Goal: Navigation & Orientation: Find specific page/section

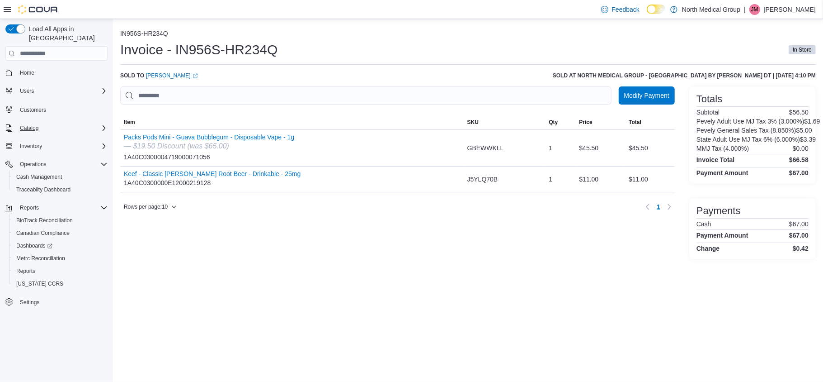
click at [47, 123] on div "Catalog" at bounding box center [61, 128] width 91 height 11
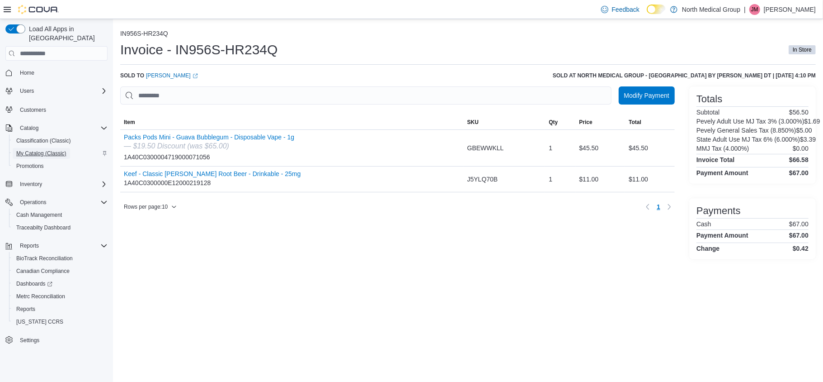
click at [63, 149] on span "My Catalog (Classic)" at bounding box center [41, 153] width 50 height 11
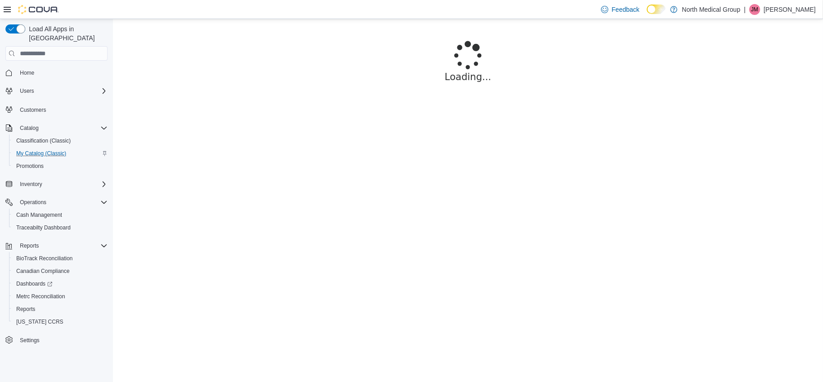
click at [37, 67] on span "Home" at bounding box center [61, 72] width 91 height 11
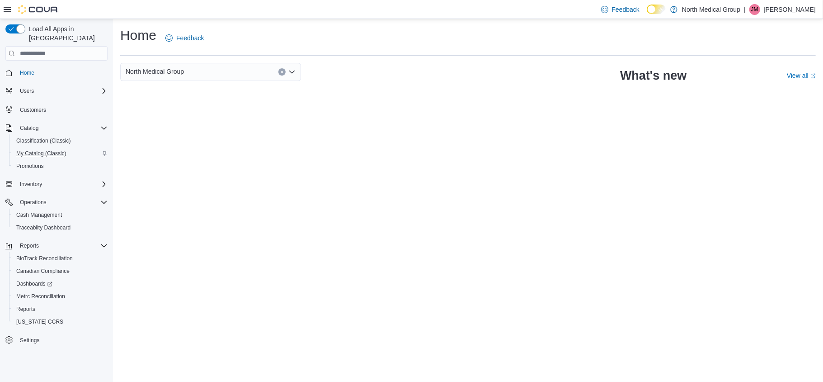
click at [37, 67] on span "Home" at bounding box center [61, 72] width 91 height 11
click at [76, 135] on div "Classification (Classic)" at bounding box center [60, 140] width 95 height 11
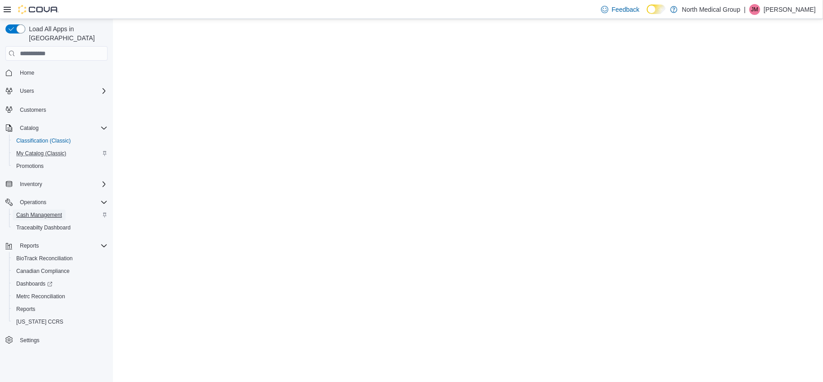
click at [64, 209] on link "Cash Management" at bounding box center [39, 214] width 53 height 11
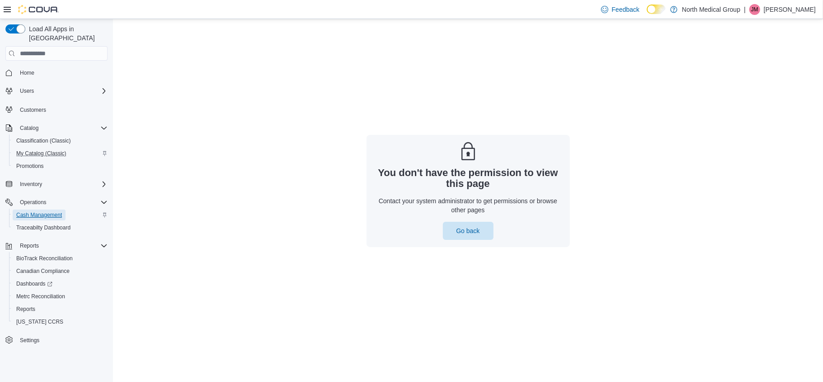
click at [64, 209] on link "Cash Management" at bounding box center [39, 214] width 53 height 11
click at [464, 217] on div "You don't have the permission to view this page Contact your system administrat…" at bounding box center [468, 191] width 203 height 112
click at [470, 236] on span "Go back" at bounding box center [469, 230] width 40 height 18
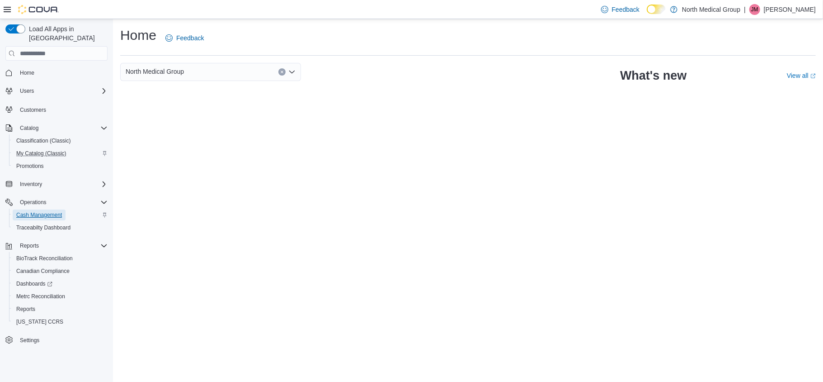
click at [53, 211] on span "Cash Management" at bounding box center [39, 214] width 46 height 7
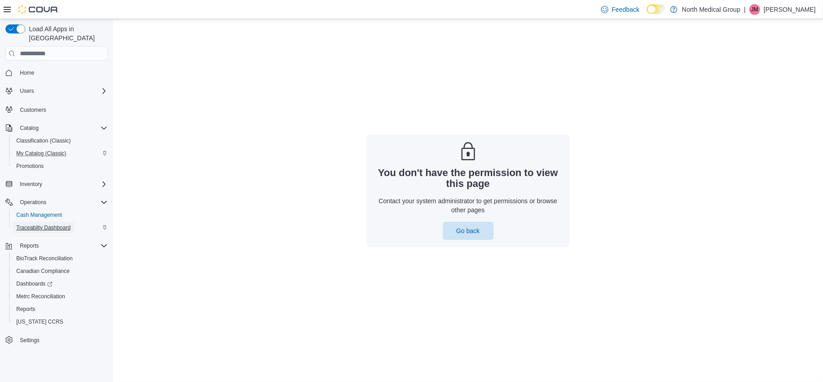
click at [51, 224] on span "Traceabilty Dashboard" at bounding box center [43, 227] width 54 height 7
click at [42, 199] on span "Operations" at bounding box center [33, 202] width 27 height 7
click at [39, 180] on span "Inventory" at bounding box center [31, 183] width 22 height 7
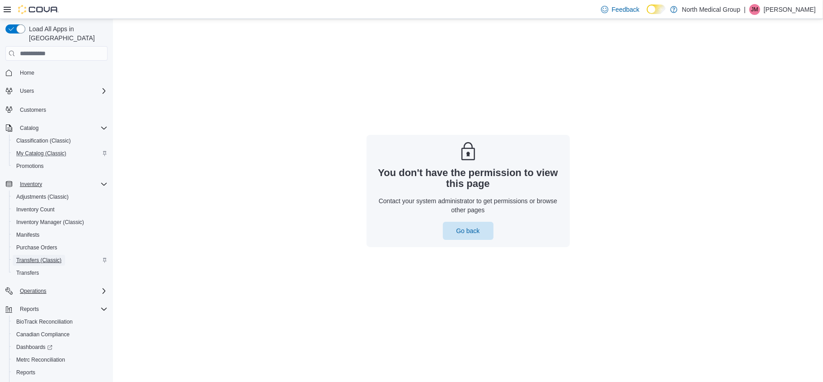
click at [46, 256] on span "Transfers (Classic)" at bounding box center [38, 259] width 45 height 7
